Goal: Information Seeking & Learning: Learn about a topic

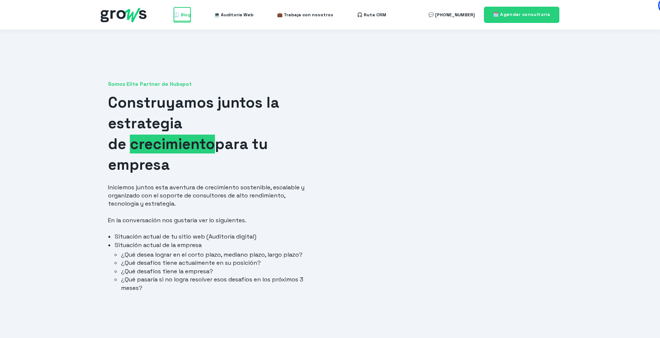
click at [180, 11] on span "🧾 Blog" at bounding box center [182, 14] width 17 height 15
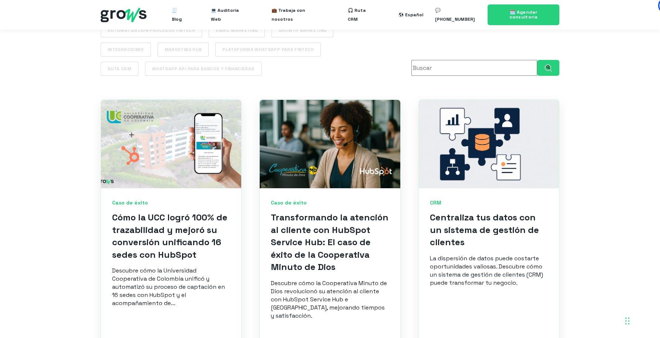
scroll to position [248, 0]
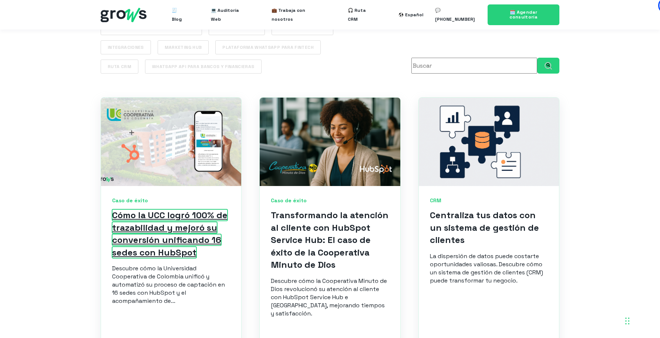
click at [164, 228] on link "Cómo la UCC logró 100% de trazabilidad y mejoró su conversión unificando 16 sed…" at bounding box center [169, 233] width 115 height 49
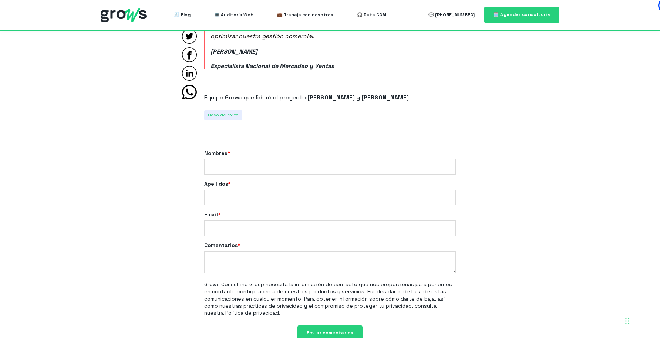
scroll to position [4853, 0]
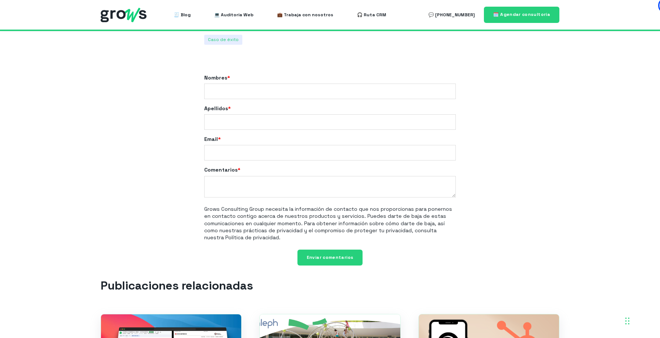
click at [192, 14] on ul "🧾 Blog 💻 Auditoría Web 💼 Trabaja con nosotros 🎧 Ruta CRM" at bounding box center [280, 14] width 236 height 15
click at [183, 13] on span "🧾 Blog" at bounding box center [182, 14] width 17 height 15
